Goal: Transaction & Acquisition: Purchase product/service

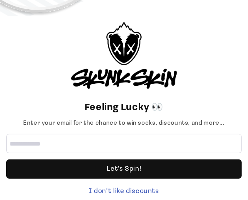
scroll to position [60, 0]
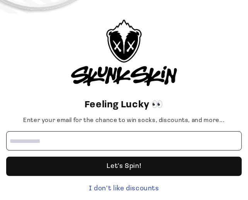
click at [114, 141] on input "Email address" at bounding box center [124, 141] width 236 height 19
type input "**********"
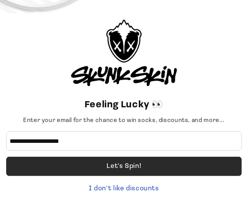
click at [126, 163] on div "Let's Spin!" at bounding box center [124, 166] width 34 height 19
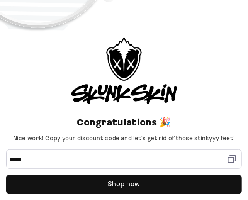
scroll to position [42, 0]
click at [214, 108] on div "Congratulations 🎉 Nice work! Copy your discount code and let's get rid of those…" at bounding box center [124, 116] width 236 height 157
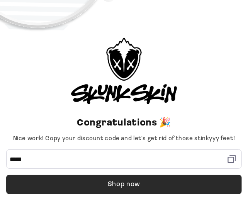
click at [123, 183] on div "Shop now" at bounding box center [124, 184] width 32 height 19
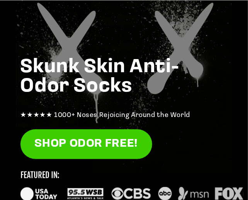
scroll to position [75, 0]
